Goal: Transaction & Acquisition: Purchase product/service

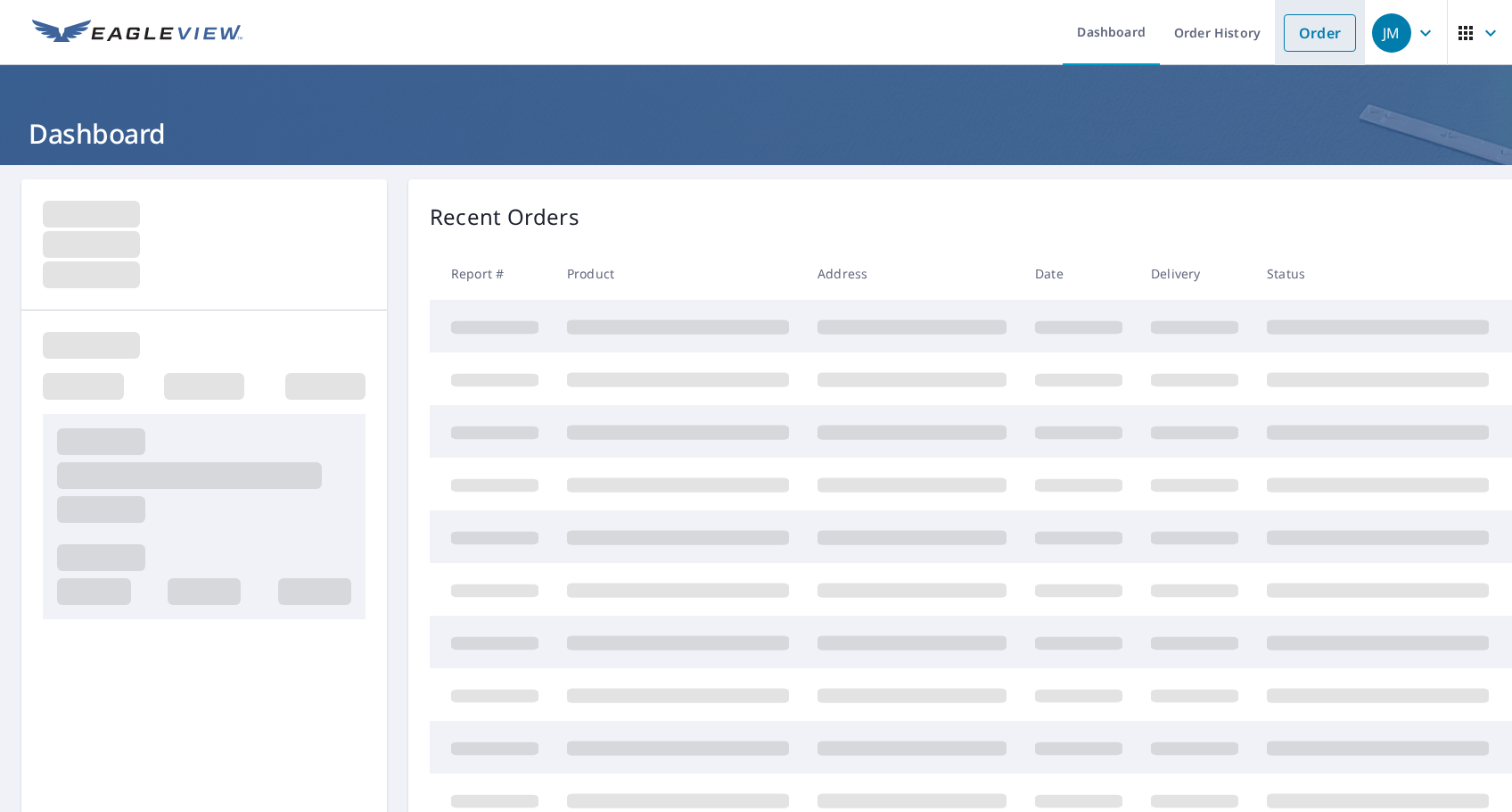
click at [1314, 37] on link "Order" at bounding box center [1320, 32] width 72 height 37
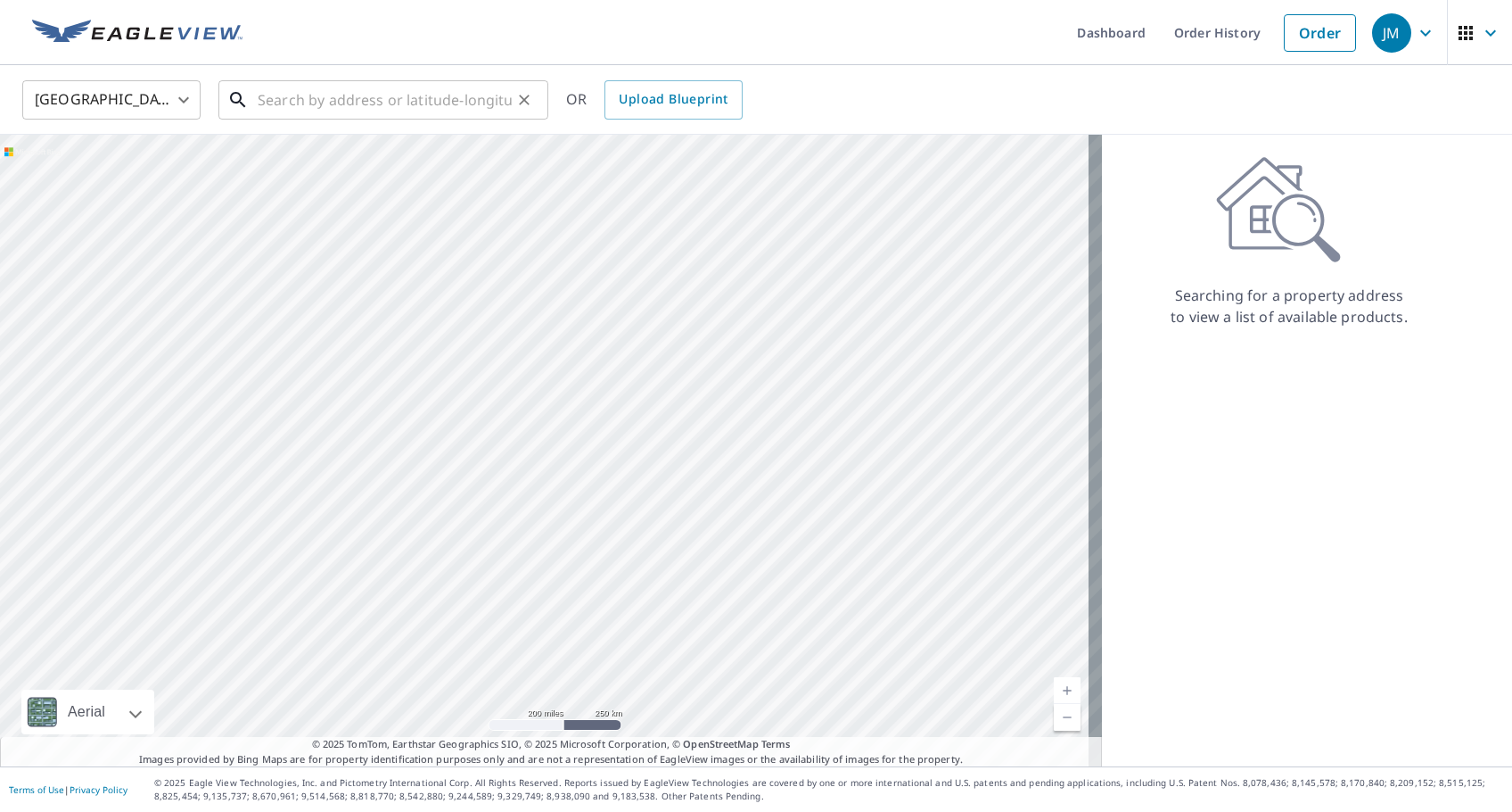
click at [460, 94] on input "text" at bounding box center [385, 100] width 254 height 50
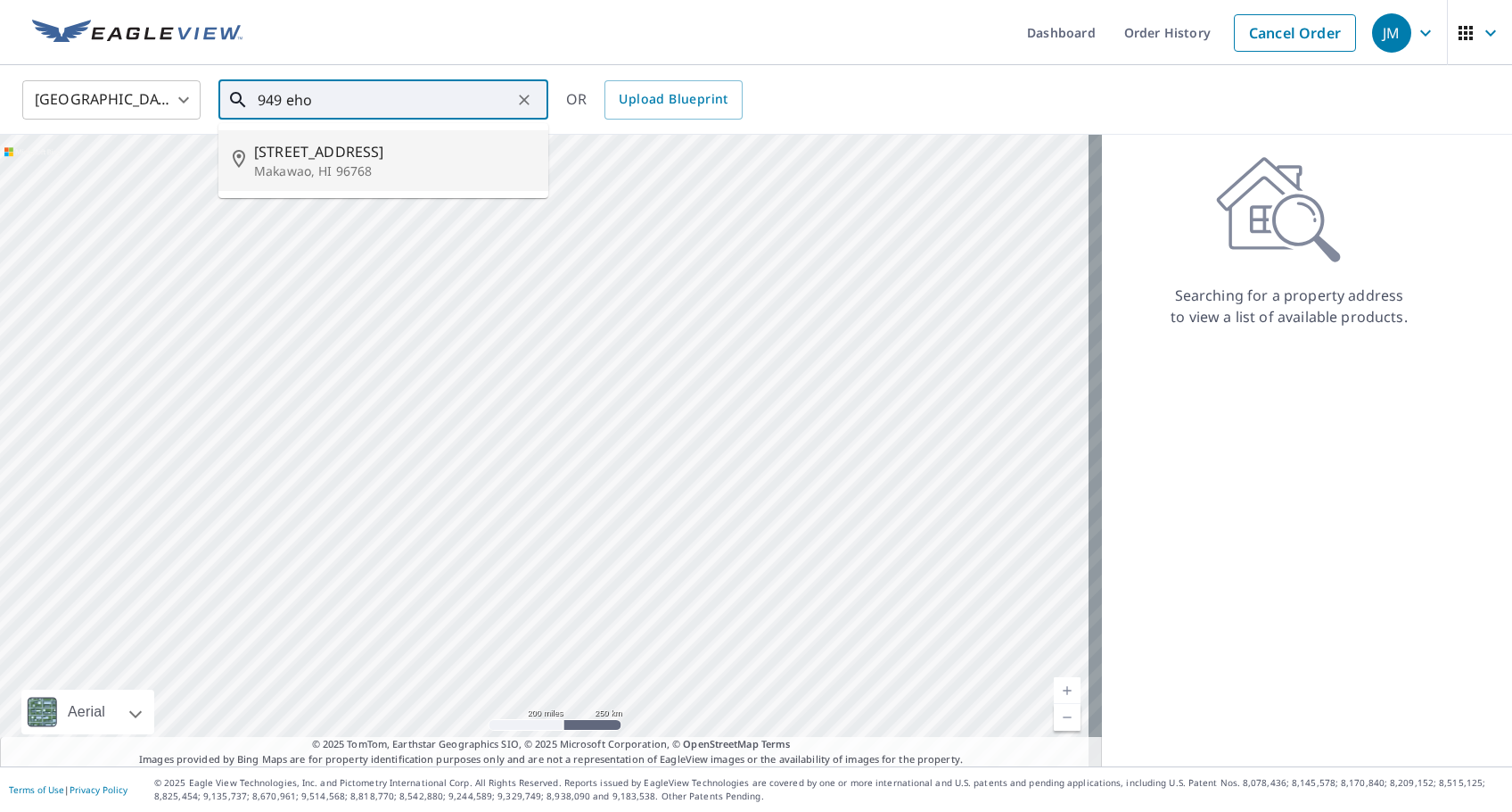
click at [409, 152] on span "949 Ehoeho St" at bounding box center [394, 151] width 280 height 22
type input "949 Ehoeho St Makawao, HI 96768"
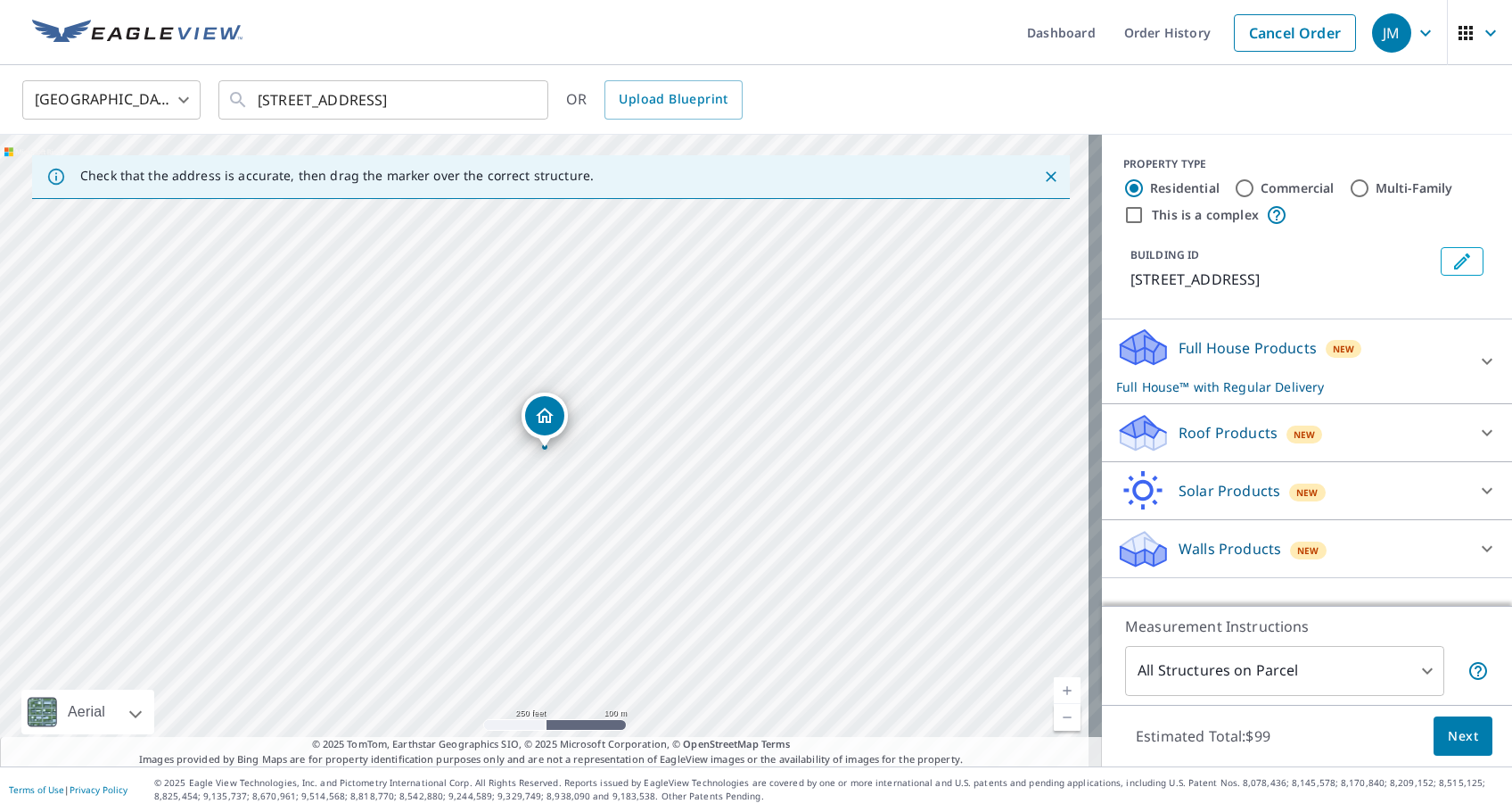
click at [1322, 362] on div "Full House Products New Full House™ with Regular Delivery" at bounding box center [1291, 361] width 349 height 69
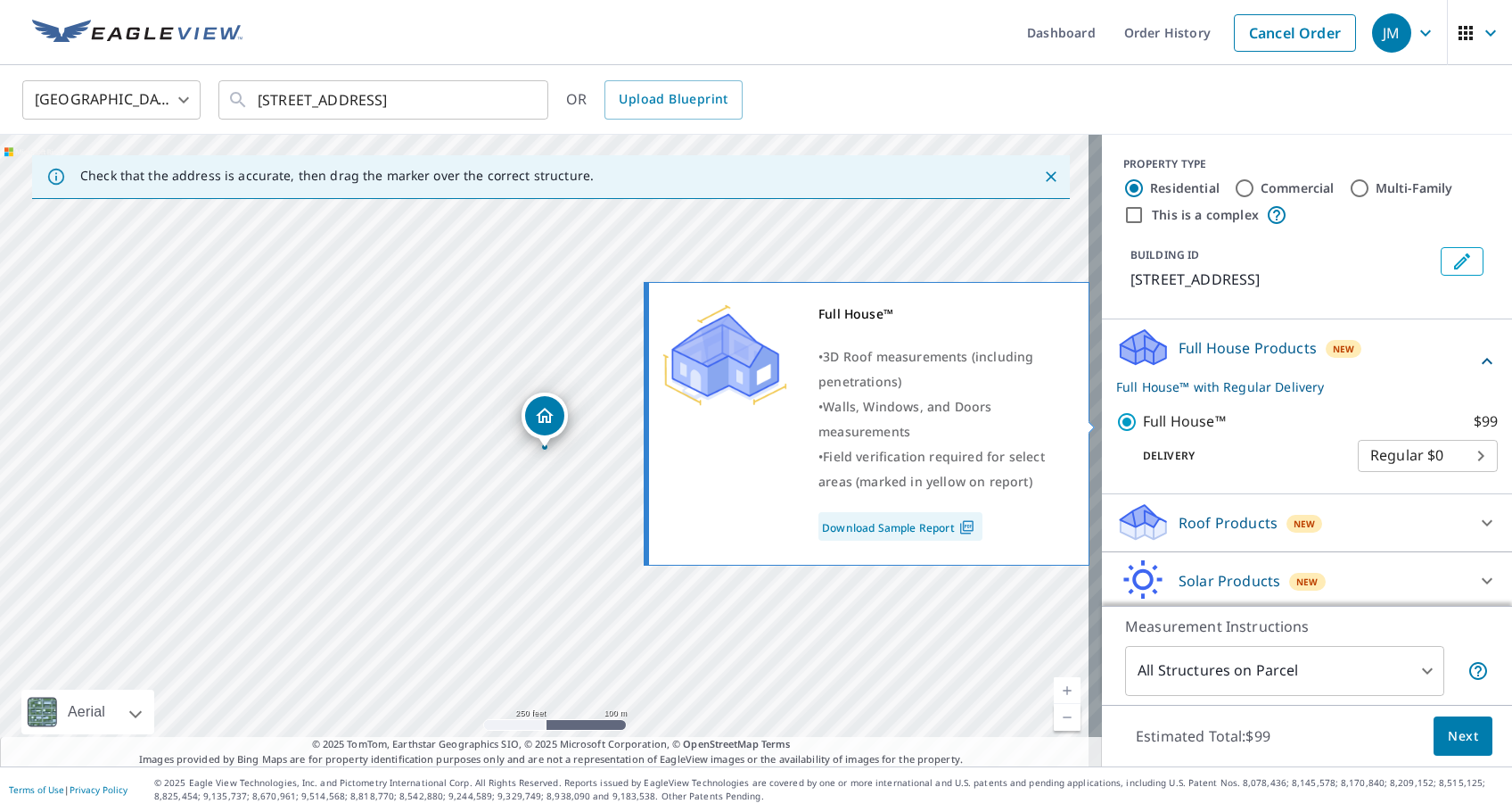
click at [1172, 428] on p "Full House™" at bounding box center [1184, 421] width 83 height 22
click at [1143, 428] on input "Full House™ $99" at bounding box center [1129, 422] width 27 height 22
checkbox input "false"
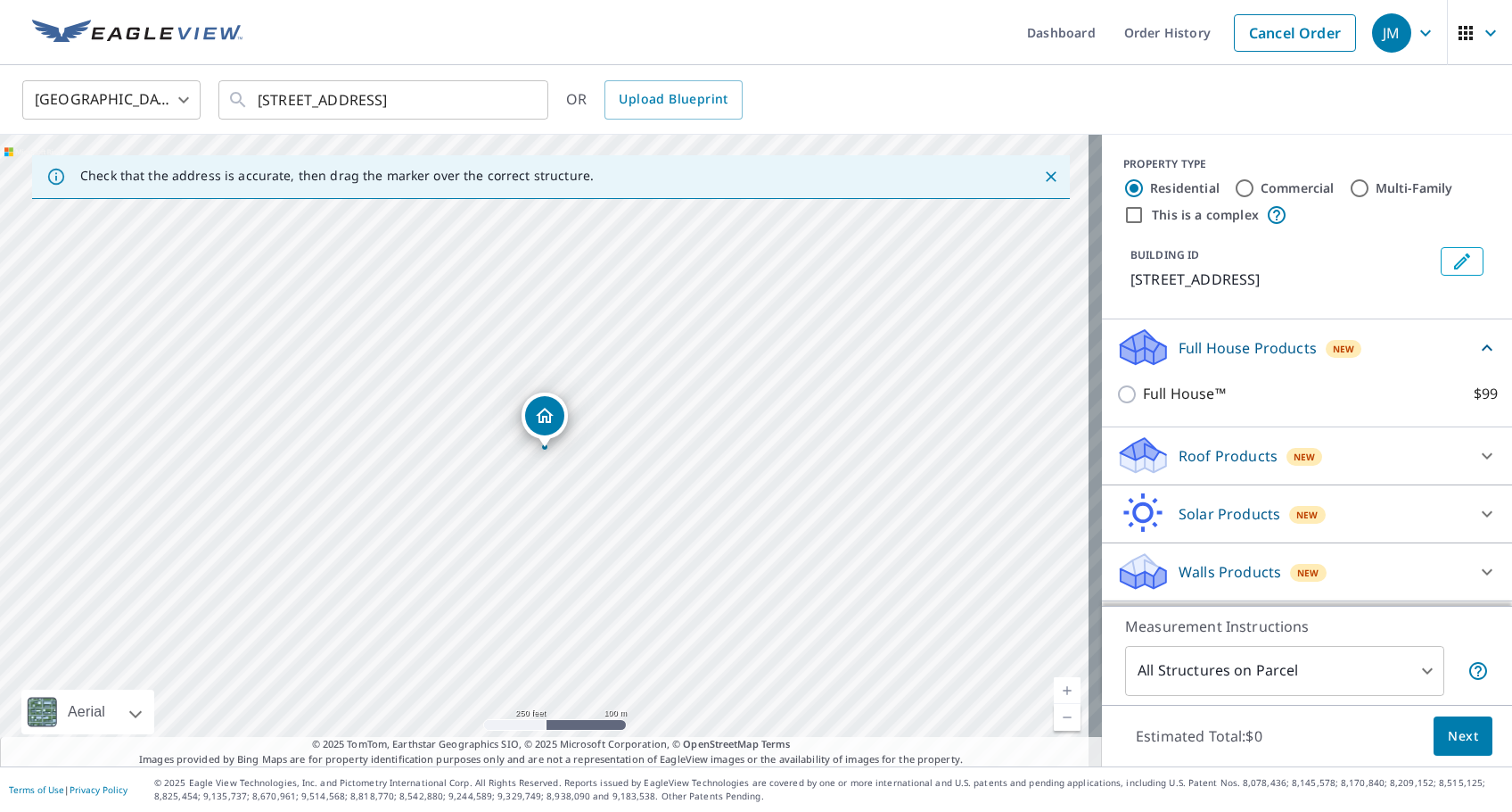
click at [1269, 462] on div "Roof Products New" at bounding box center [1291, 456] width 349 height 42
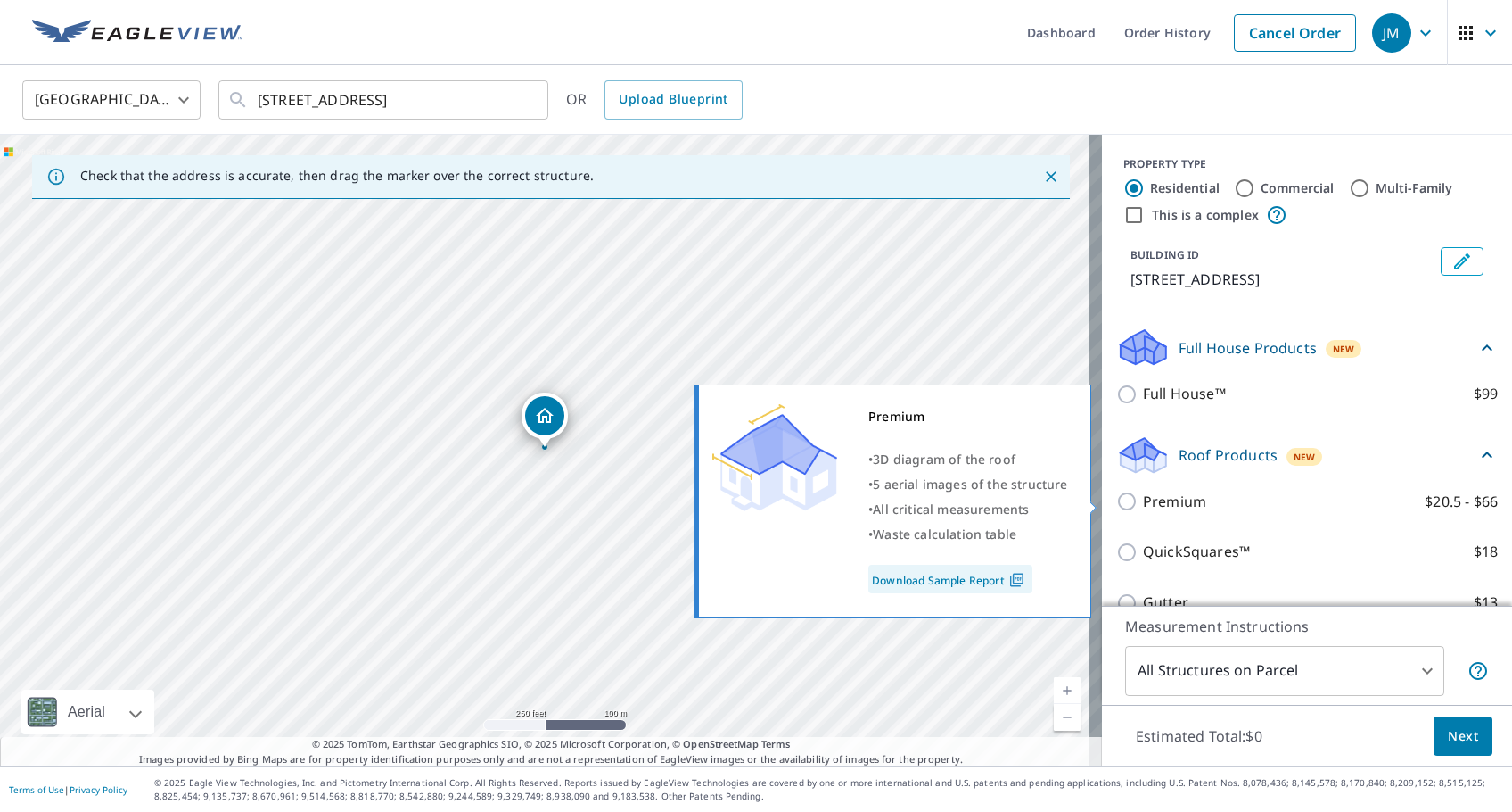
click at [1174, 502] on p "Premium" at bounding box center [1174, 501] width 64 height 22
click at [1143, 502] on input "Premium $20.5 - $66" at bounding box center [1129, 501] width 27 height 22
checkbox input "true"
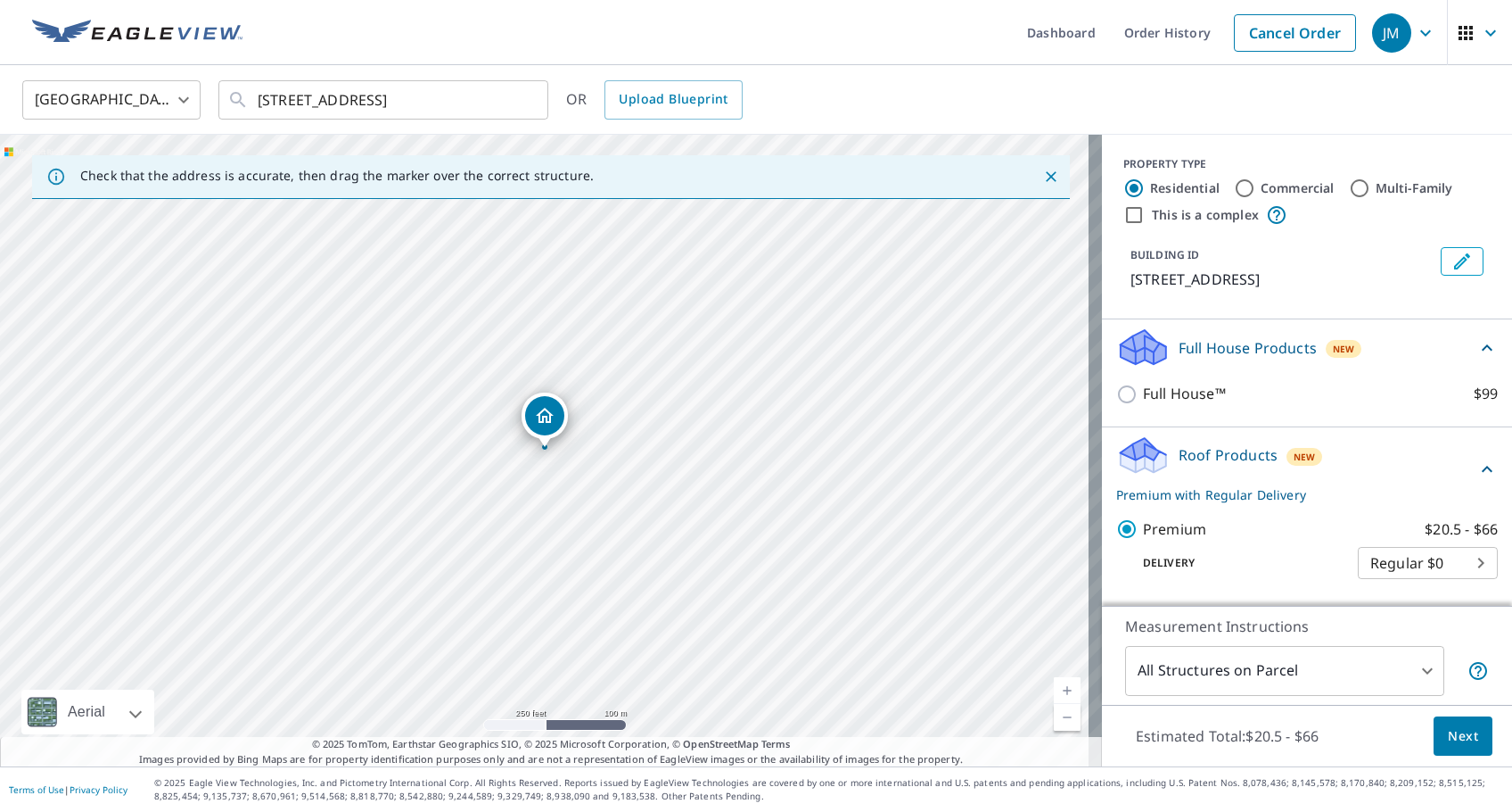
click at [1448, 728] on span "Next" at bounding box center [1464, 736] width 30 height 22
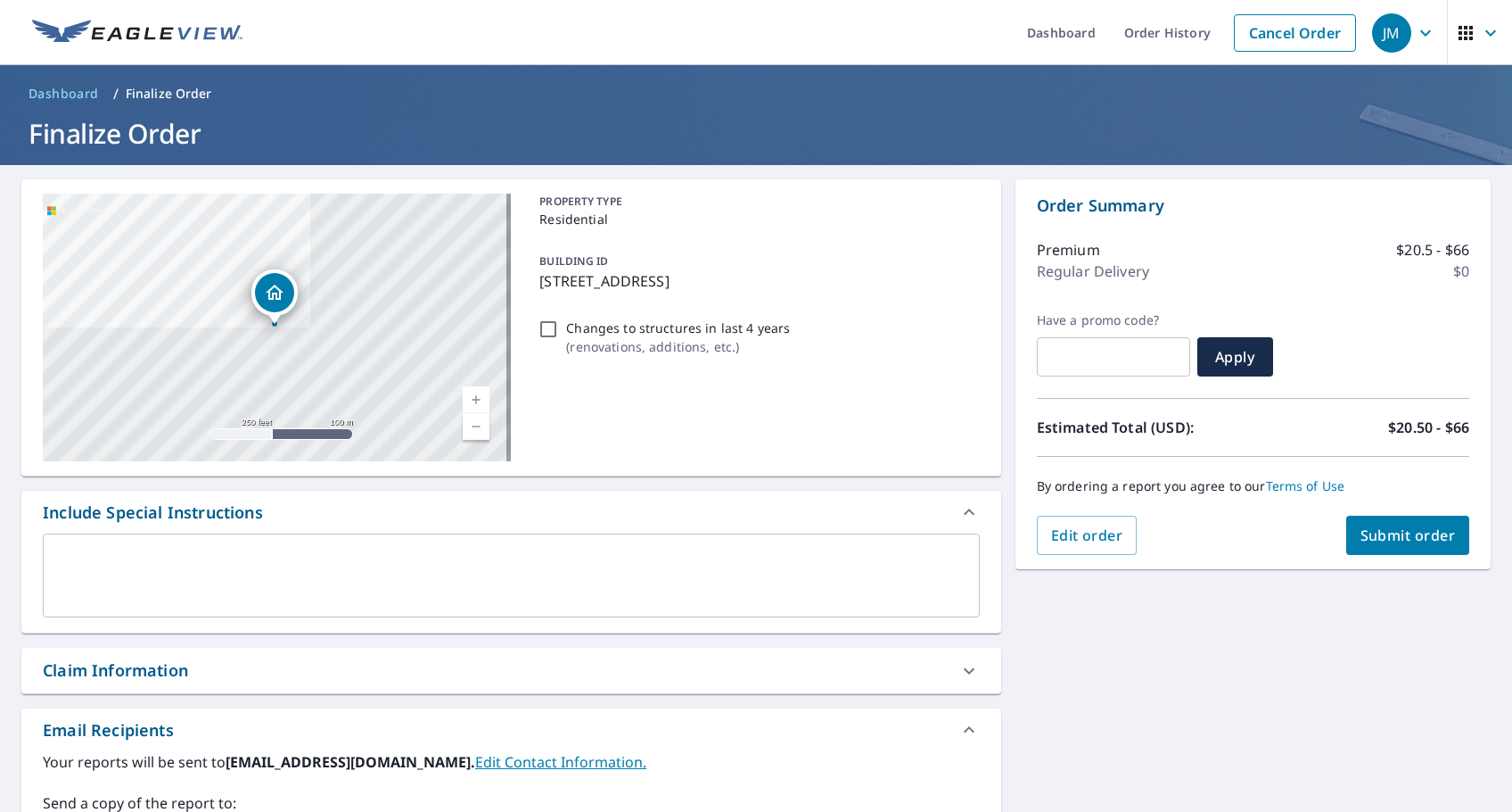
scroll to position [89, 0]
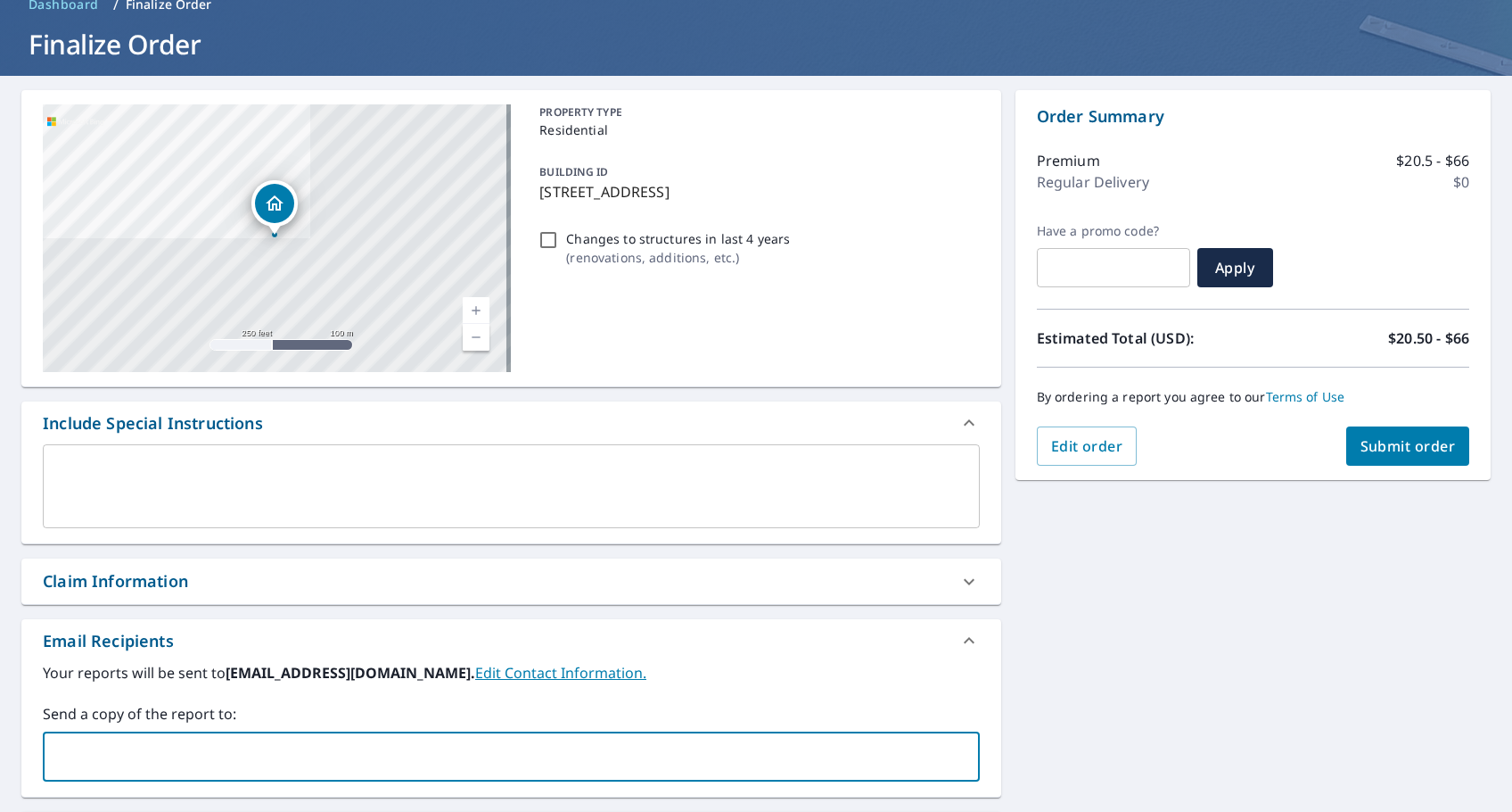
click at [95, 746] on input "text" at bounding box center [498, 757] width 894 height 34
type input "taylor.wright@abcsupply.com"
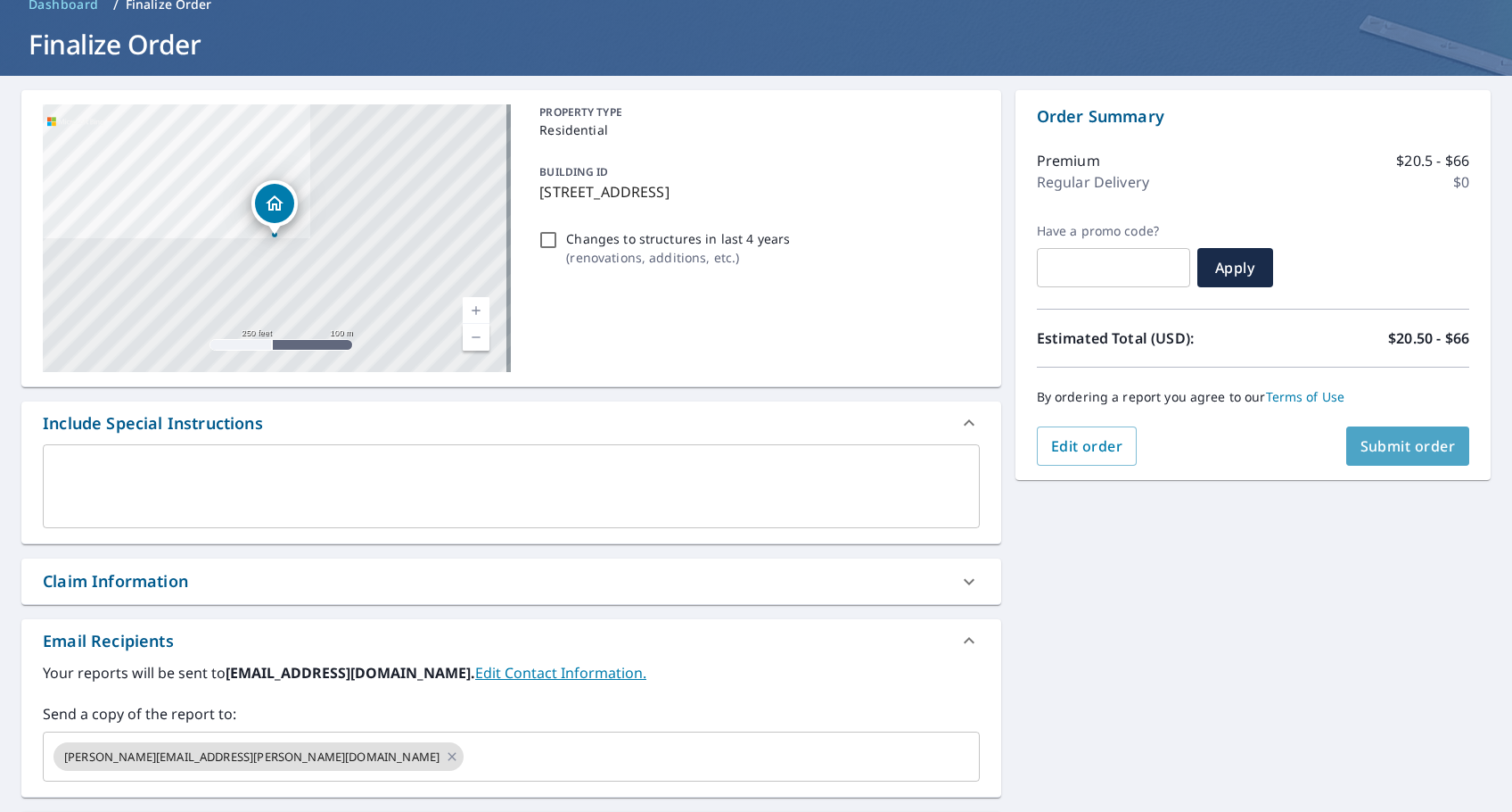
click at [1400, 458] on button "Submit order" at bounding box center [1409, 445] width 124 height 39
checkbox input "true"
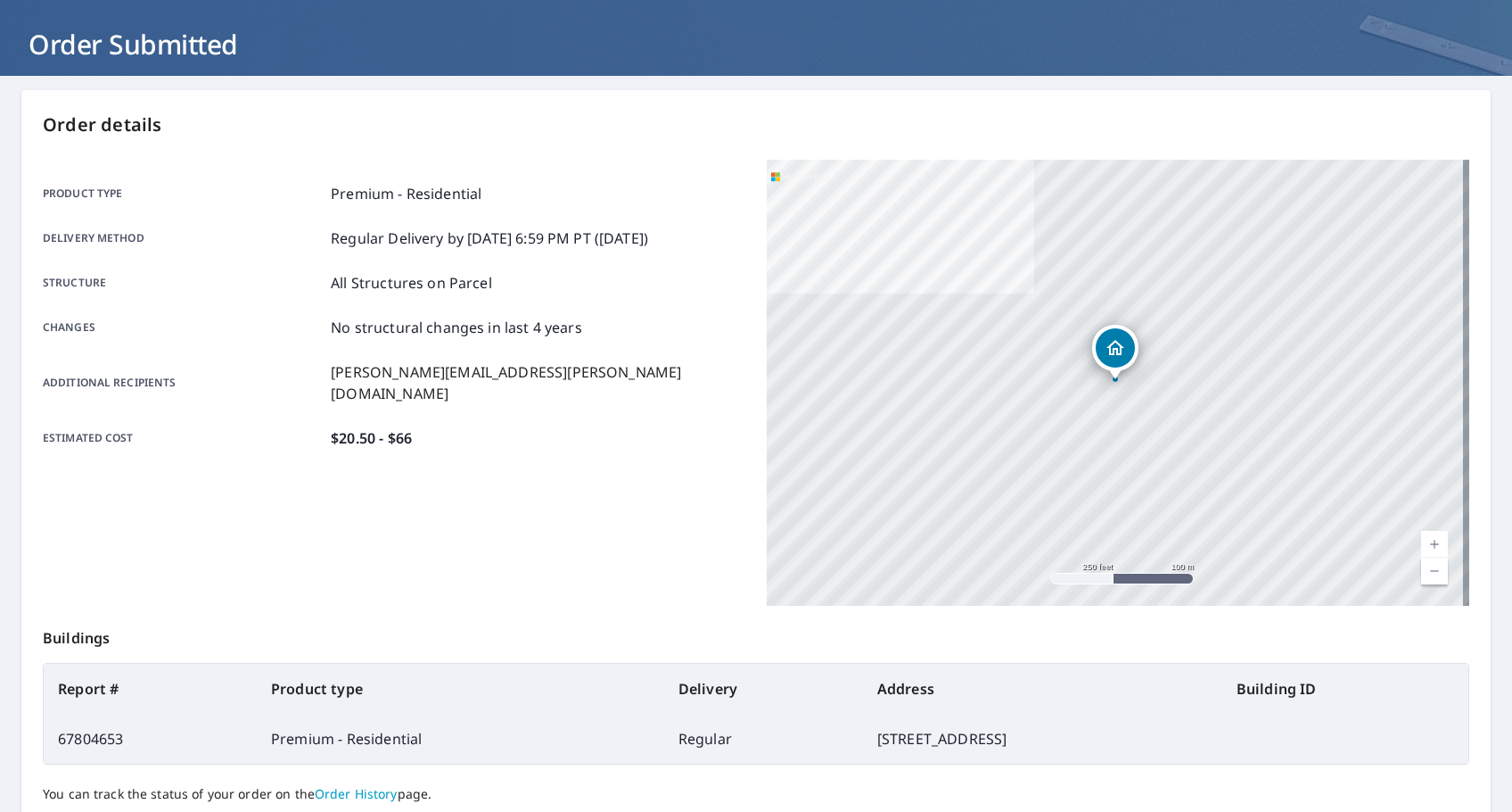
drag, startPoint x: 694, startPoint y: 217, endPoint x: 524, endPoint y: 226, distance: 170.2
click at [524, 226] on div "Product type Premium - Residential Delivery method Regular Delivery by 10/9/202…" at bounding box center [394, 316] width 702 height 266
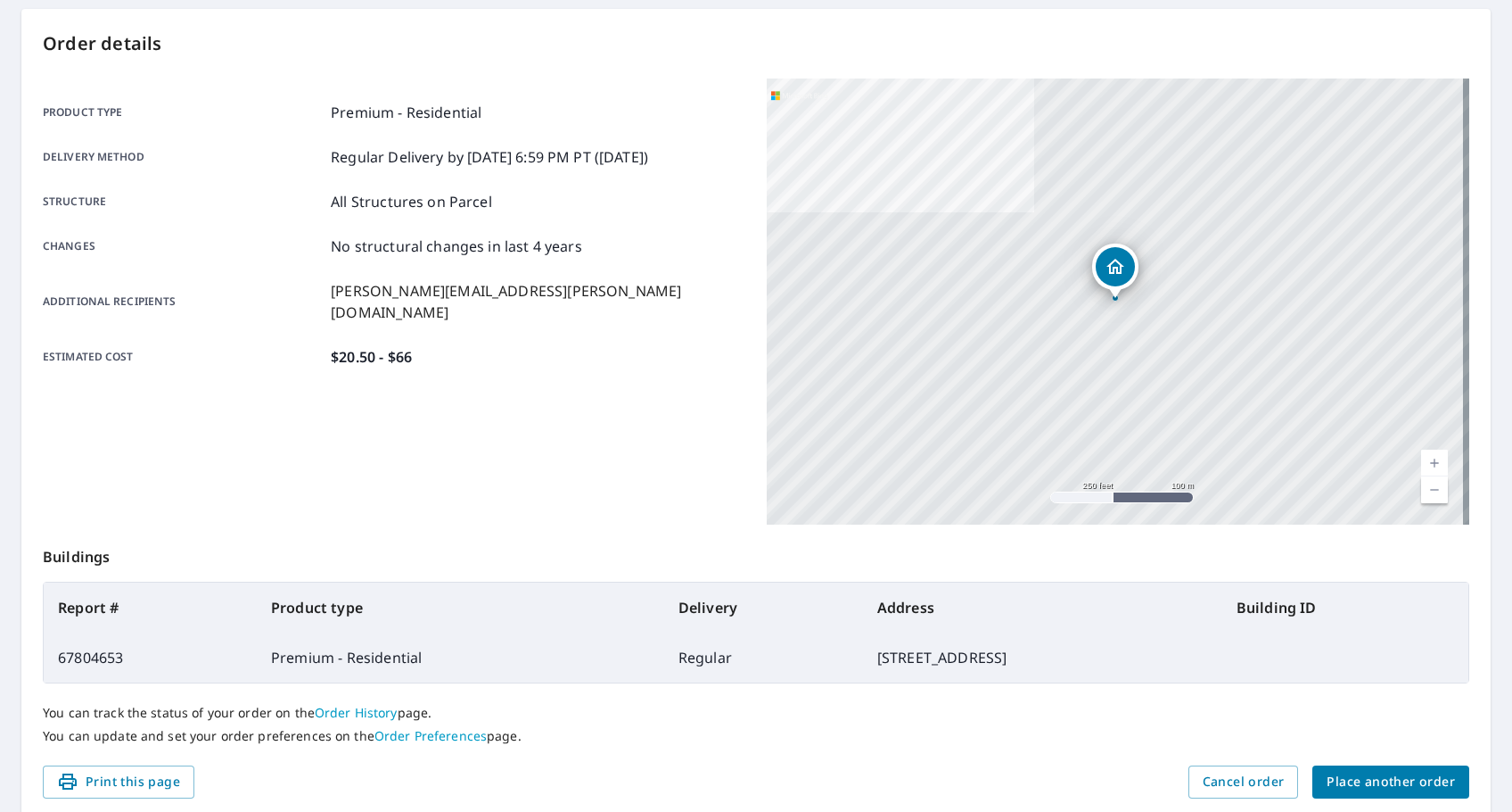
scroll to position [238, 0]
